Goal: Task Accomplishment & Management: Manage account settings

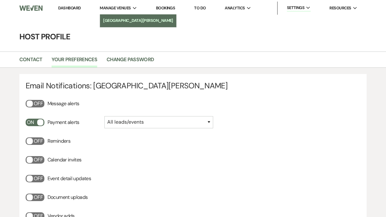
click at [117, 18] on li "[GEOGRAPHIC_DATA][PERSON_NAME]" at bounding box center [138, 21] width 70 height 6
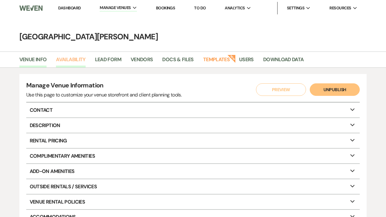
click at [68, 62] on link "Availability" at bounding box center [70, 62] width 29 height 12
select select "3"
select select "2026"
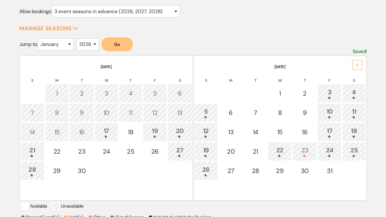
scroll to position [84, 0]
